Goal: Task Accomplishment & Management: Use online tool/utility

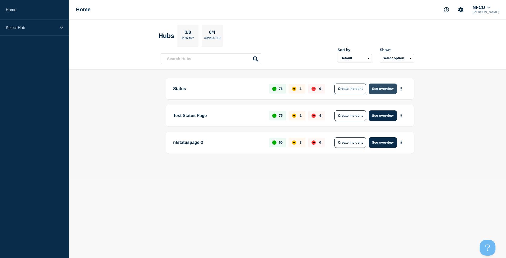
click at [387, 93] on button "See overview" at bounding box center [382, 88] width 28 height 11
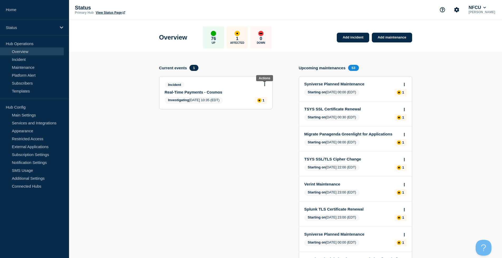
click at [265, 84] on icon at bounding box center [264, 84] width 1 height 3
click at [269, 104] on link "Update incident" at bounding box center [264, 104] width 26 height 4
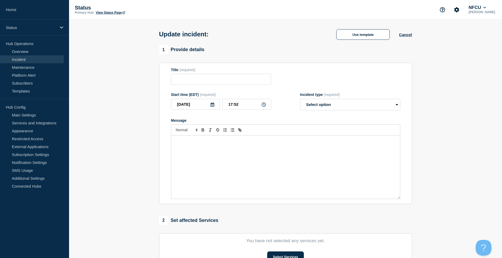
type input "Real-Time Payments - Cosmos"
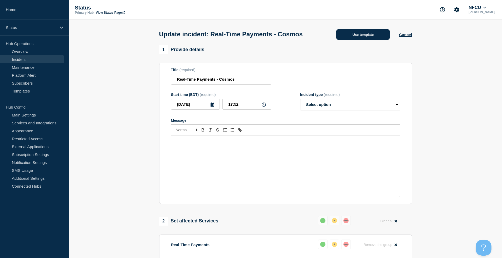
click at [364, 36] on button "Use template" at bounding box center [362, 34] width 53 height 11
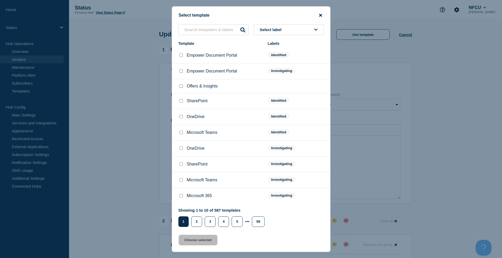
click at [319, 16] on icon "close button" at bounding box center [320, 15] width 3 height 3
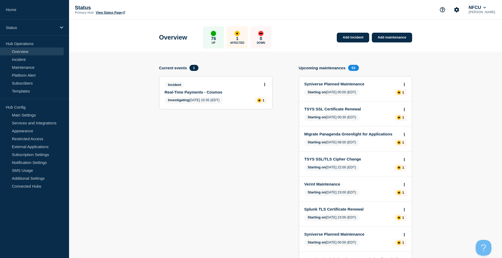
click at [263, 86] on button at bounding box center [264, 84] width 4 height 4
click at [262, 103] on link "Update incident" at bounding box center [264, 104] width 26 height 4
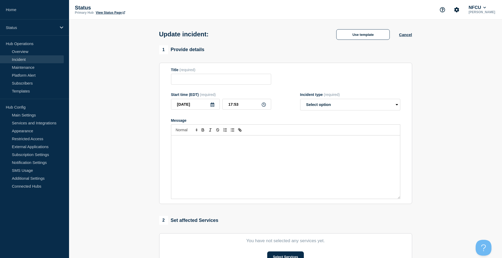
type input "Real-Time Payments - Cosmos"
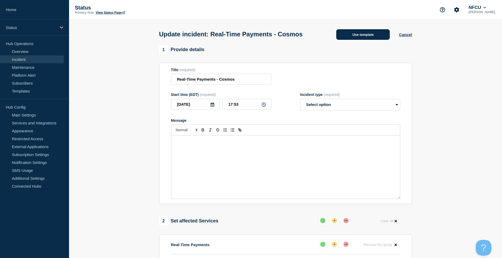
click at [363, 36] on button "Use template" at bounding box center [362, 34] width 53 height 11
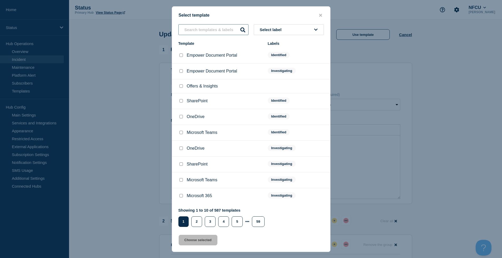
click at [205, 34] on input "text" at bounding box center [213, 29] width 70 height 11
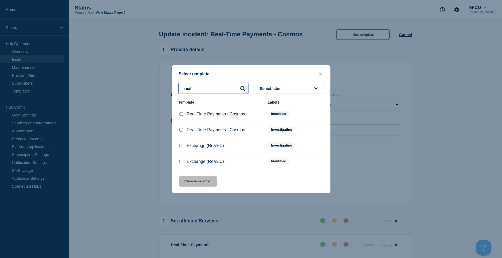
click at [223, 90] on input "real" at bounding box center [213, 88] width 70 height 11
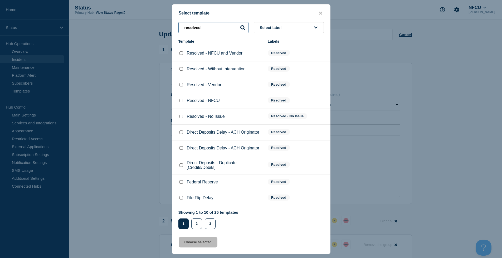
type input "resolved"
click at [181, 55] on input "Resolved - NFCU and Vendor checkbox" at bounding box center [180, 52] width 3 height 3
checkbox input "true"
click at [208, 241] on button "Choose selected" at bounding box center [198, 242] width 39 height 11
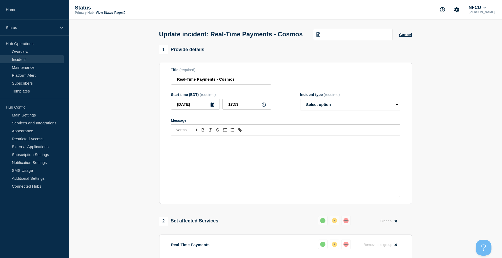
select select "resolved"
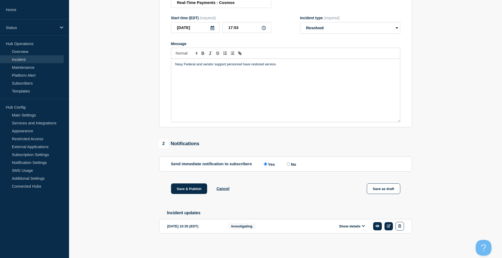
scroll to position [88, 0]
click at [289, 162] on input "No" at bounding box center [288, 163] width 3 height 3
radio input "true"
radio input "false"
click at [203, 190] on button "Save & Publish" at bounding box center [189, 188] width 36 height 11
